Goal: Browse casually: Explore the website without a specific task or goal

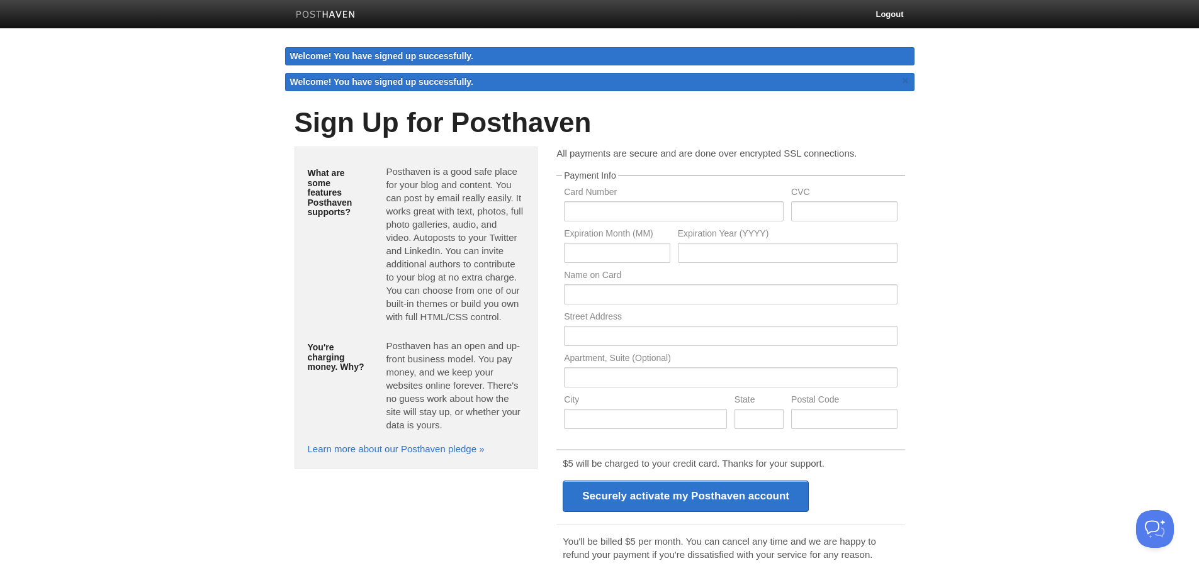
click at [446, 202] on p "Posthaven is a good safe place for your blog and content. You can post by email…" at bounding box center [455, 244] width 138 height 159
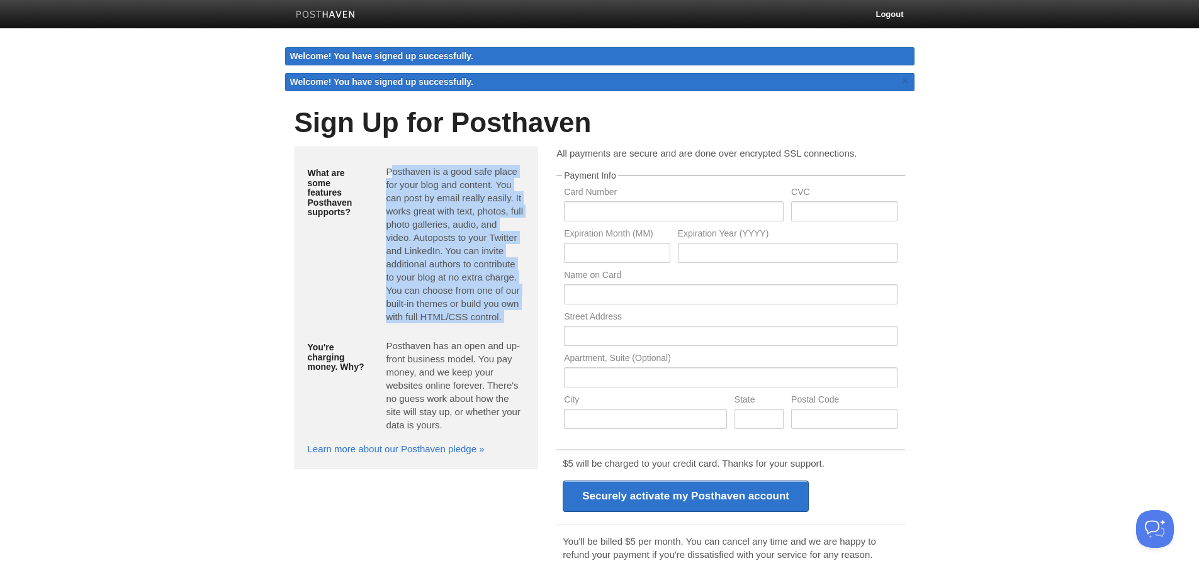
click at [446, 202] on p "Posthaven is a good safe place for your blog and content. You can post by email…" at bounding box center [455, 244] width 138 height 159
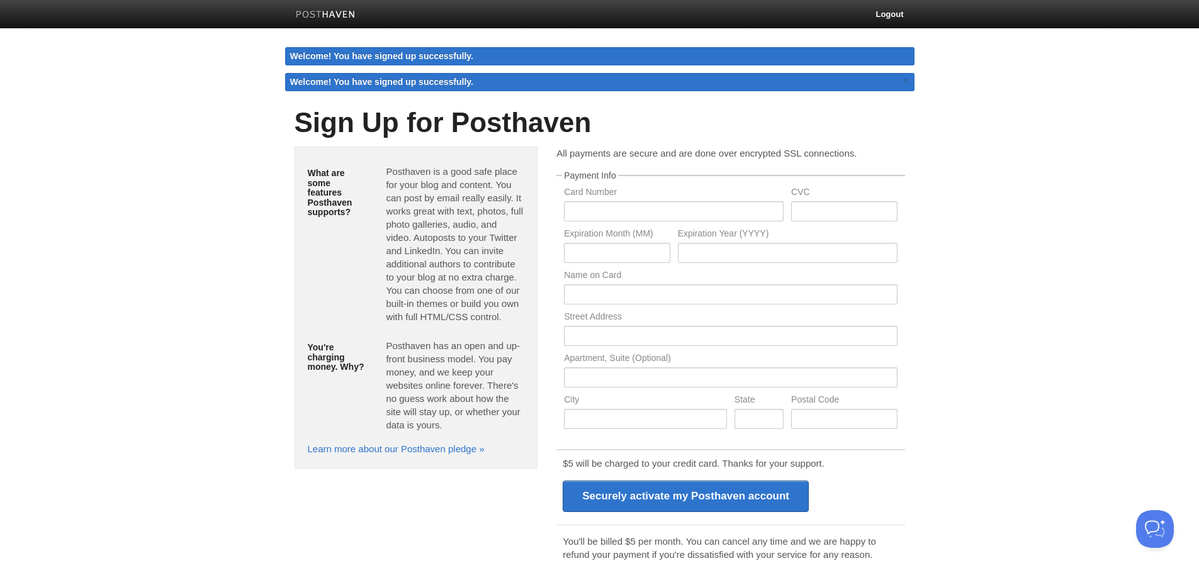
click at [53, 200] on body "Logout Welcome! You have signed up successfully. Welcome! You have signed up su…" at bounding box center [599, 324] width 1199 height 649
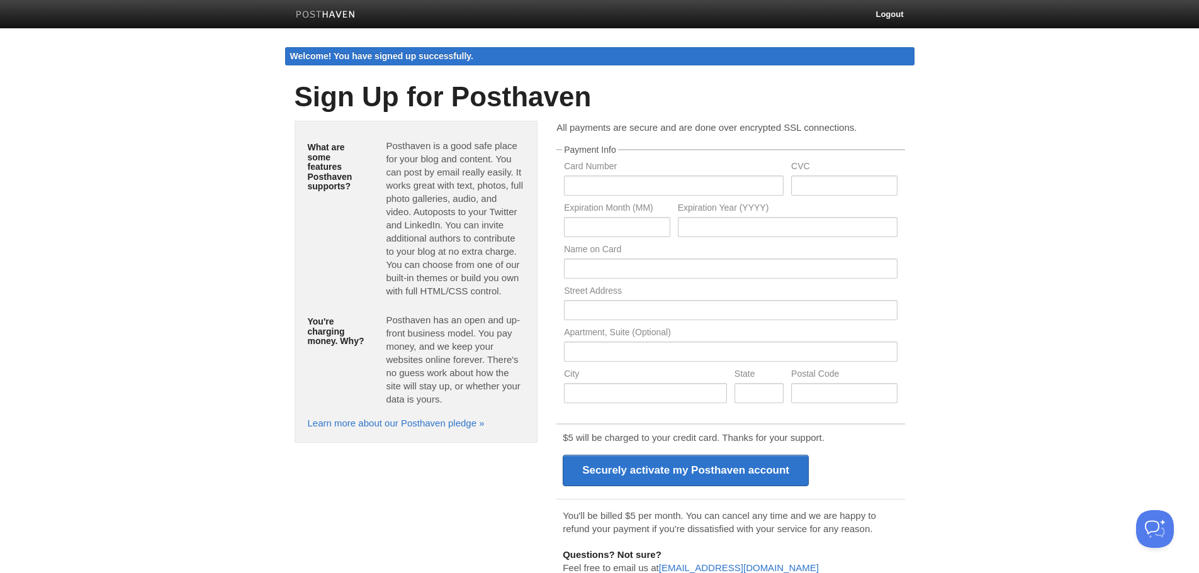
click at [462, 358] on p "Posthaven has an open and up-front business model. You pay money, and we keep y…" at bounding box center [455, 359] width 138 height 93
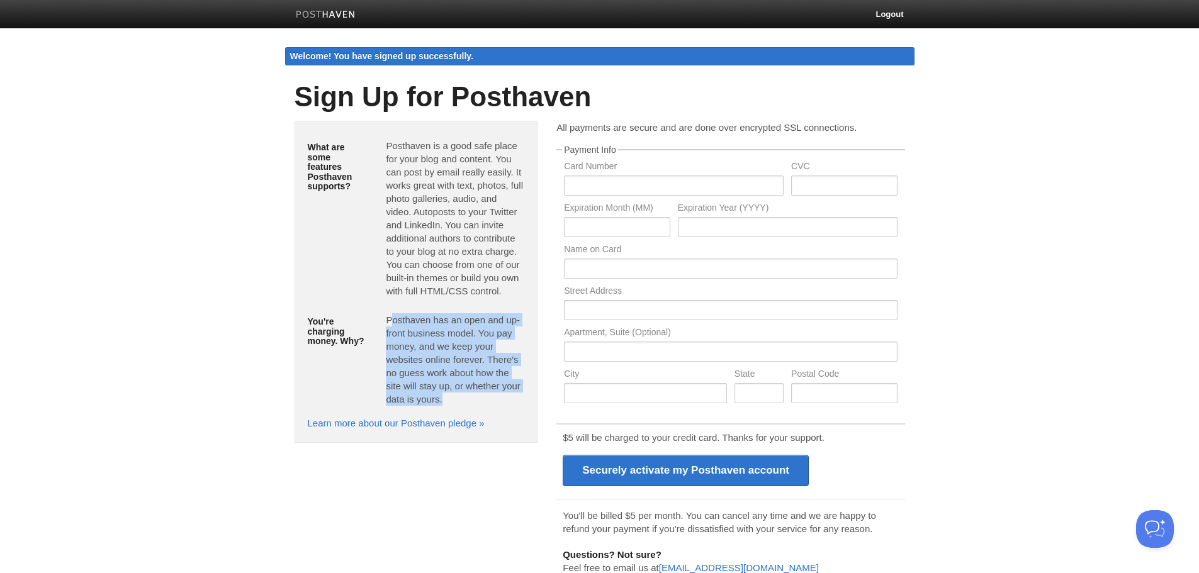
click at [462, 358] on p "Posthaven has an open and up-front business model. You pay money, and we keep y…" at bounding box center [455, 359] width 138 height 93
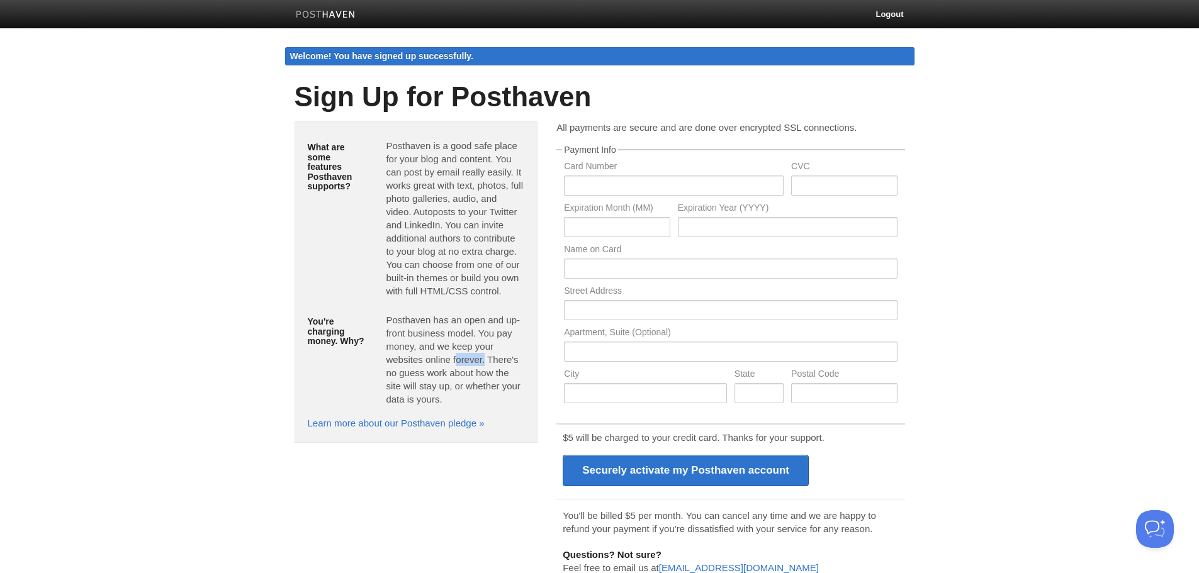
click at [462, 358] on p "Posthaven has an open and up-front business model. You pay money, and we keep y…" at bounding box center [455, 359] width 138 height 93
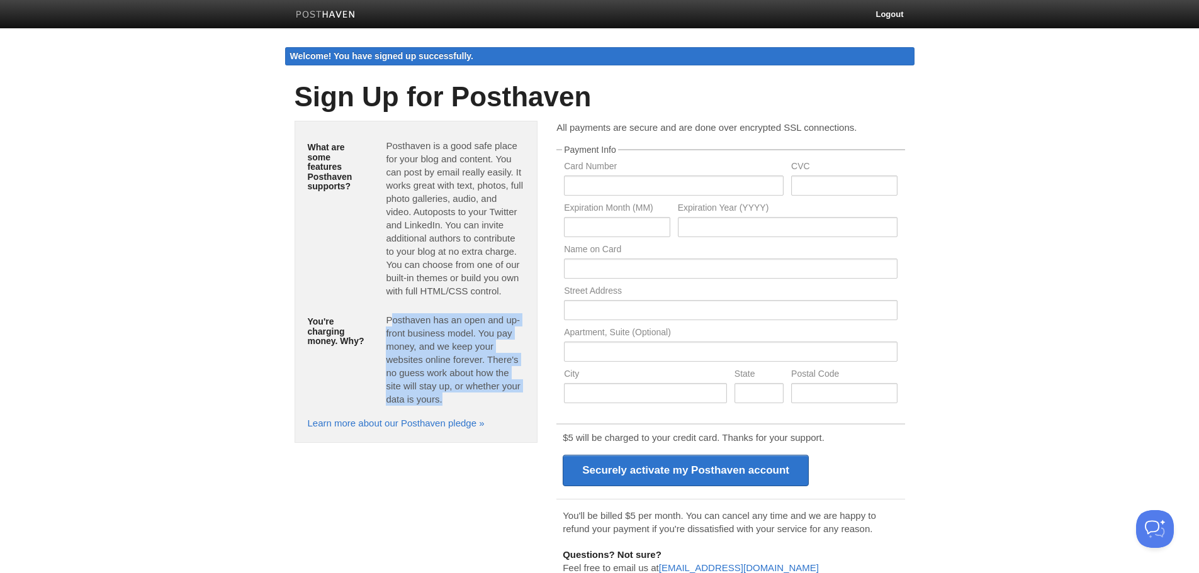
click at [462, 358] on p "Posthaven has an open and up-front business model. You pay money, and we keep y…" at bounding box center [455, 359] width 138 height 93
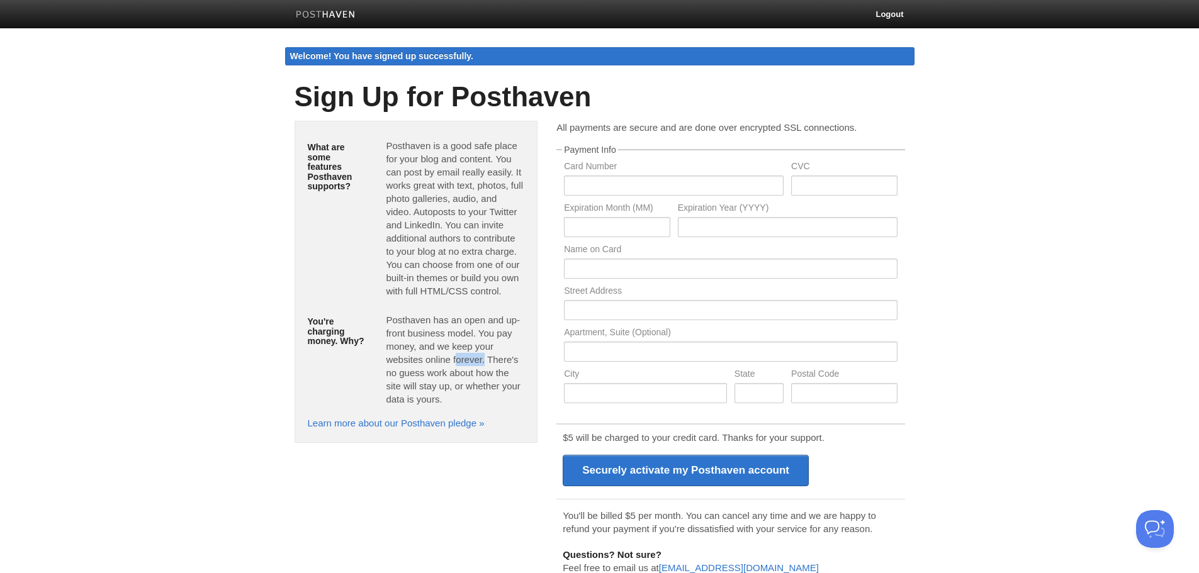
click at [462, 358] on p "Posthaven has an open and up-front business model. You pay money, and we keep y…" at bounding box center [455, 359] width 138 height 93
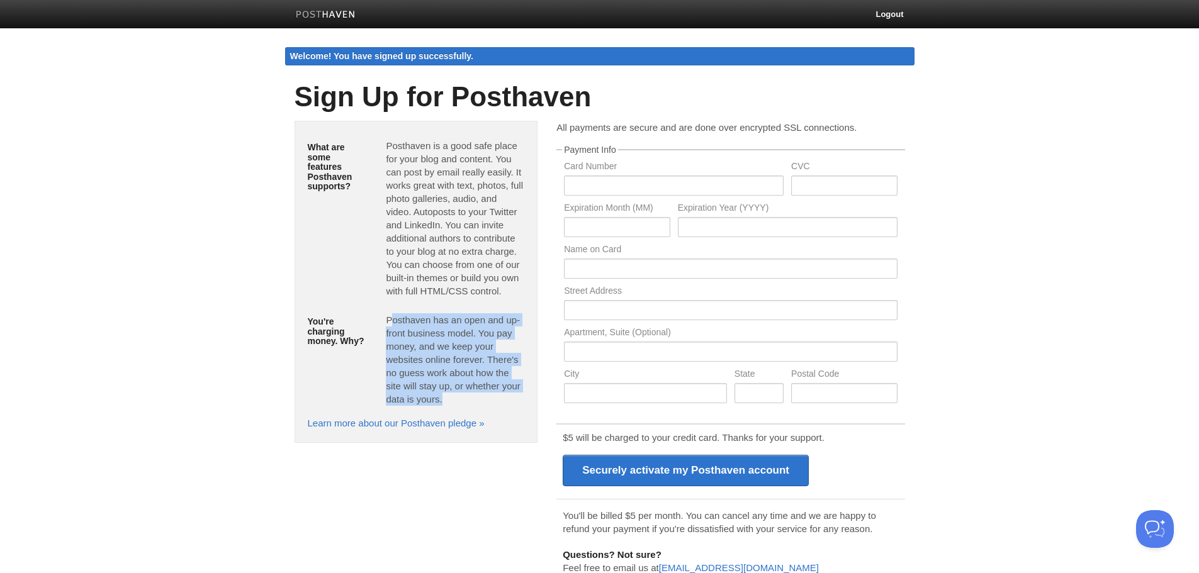
click at [462, 358] on p "Posthaven has an open and up-front business model. You pay money, and we keep y…" at bounding box center [455, 359] width 138 height 93
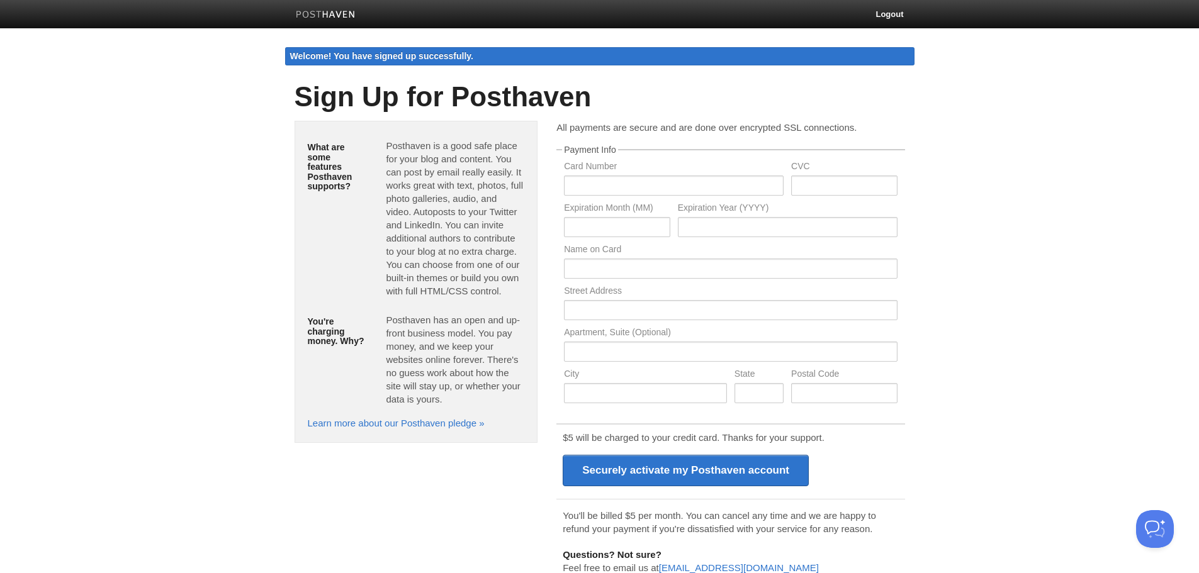
click at [463, 272] on p "Posthaven is a good safe place for your blog and content. You can post by email…" at bounding box center [455, 218] width 138 height 159
click at [463, 269] on p "Posthaven is a good safe place for your blog and content. You can post by email…" at bounding box center [455, 218] width 138 height 159
click at [461, 263] on p "Posthaven is a good safe place for your blog and content. You can post by email…" at bounding box center [455, 218] width 138 height 159
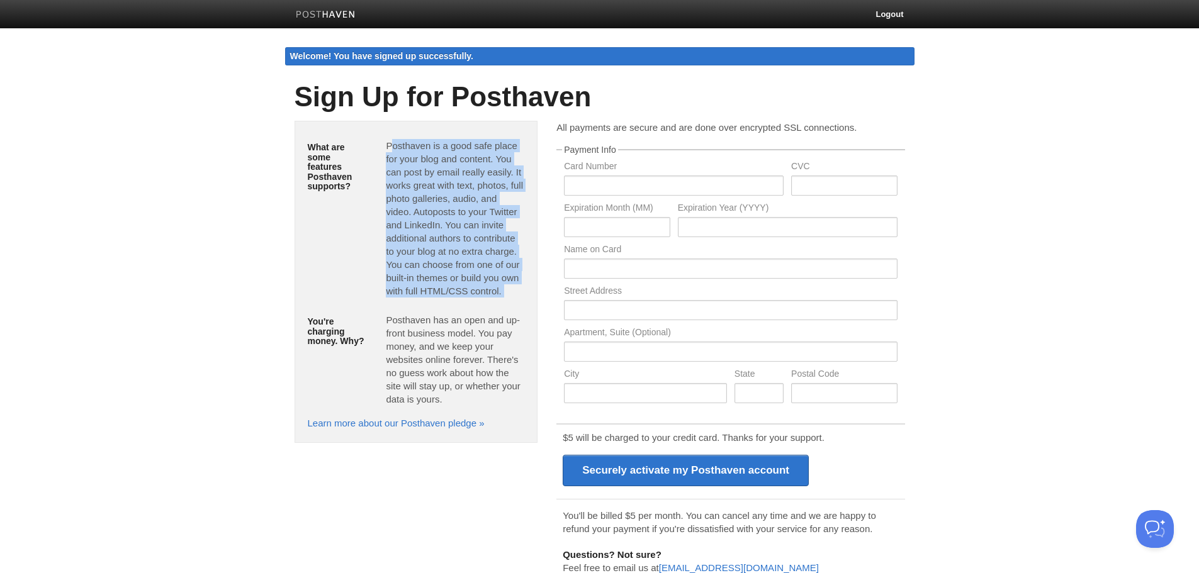
click at [461, 263] on p "Posthaven is a good safe place for your blog and content. You can post by email…" at bounding box center [455, 218] width 138 height 159
click at [457, 272] on p "Posthaven is a good safe place for your blog and content. You can post by email…" at bounding box center [455, 218] width 138 height 159
